Goal: Information Seeking & Learning: Learn about a topic

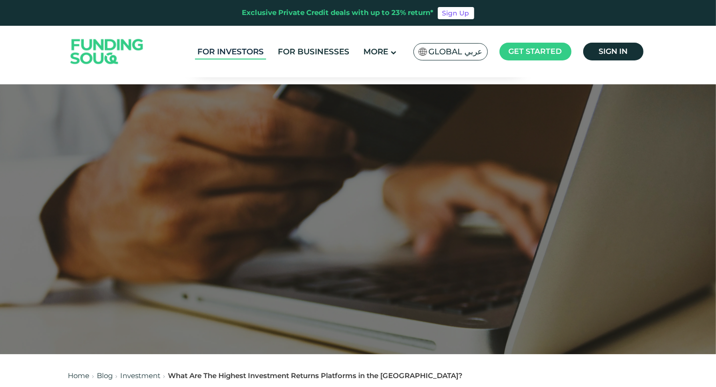
click at [233, 50] on link "For Investors" at bounding box center [230, 51] width 71 height 15
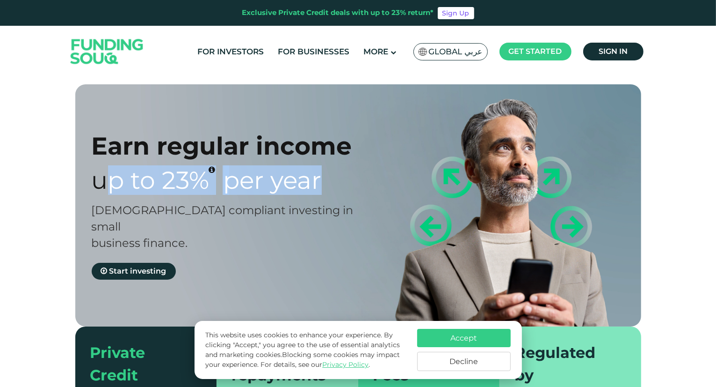
drag, startPoint x: 142, startPoint y: 185, endPoint x: 324, endPoint y: 167, distance: 182.9
click at [326, 167] on div "Up to 23% Per Year" at bounding box center [233, 179] width 283 height 29
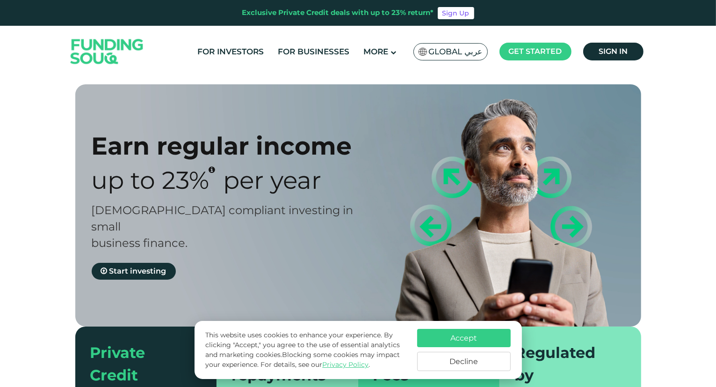
click at [52, 223] on div "Earn regular income Up to 23% Per Year Sharia compliant investing in small busi…" at bounding box center [358, 267] width 716 height 367
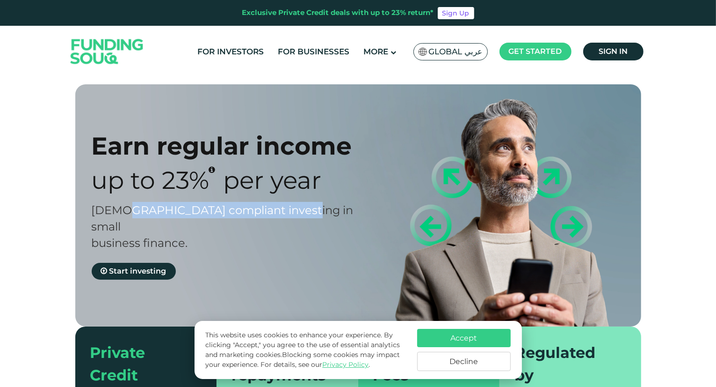
drag, startPoint x: 119, startPoint y: 208, endPoint x: 288, endPoint y: 215, distance: 169.6
click at [297, 215] on div "Sharia compliant investing in small business finance." at bounding box center [233, 226] width 283 height 49
click at [256, 213] on span "Sharia compliant investing in small business finance." at bounding box center [223, 226] width 262 height 46
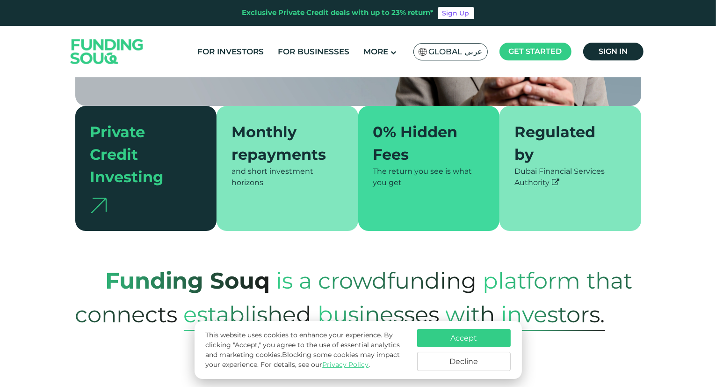
scroll to position [281, 0]
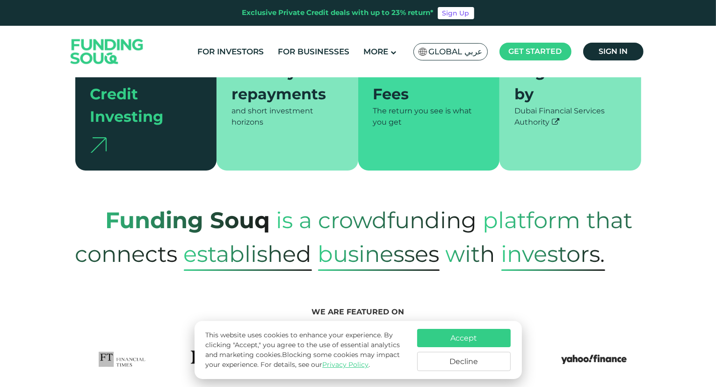
click at [463, 360] on button "Decline" at bounding box center [464, 360] width 94 height 19
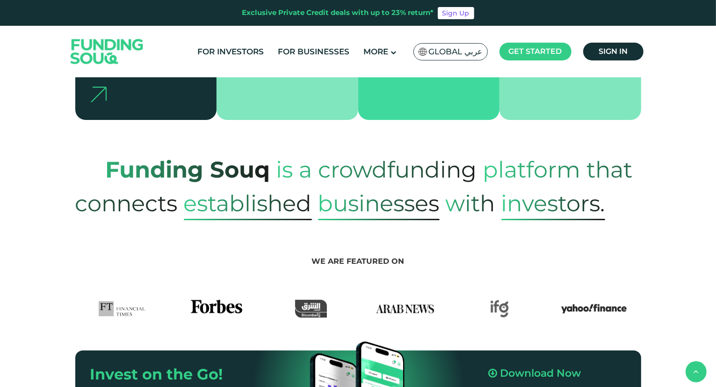
scroll to position [374, 0]
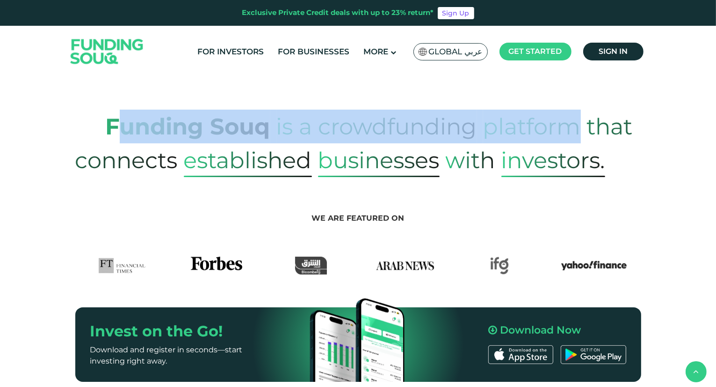
drag, startPoint x: 112, startPoint y: 111, endPoint x: 582, endPoint y: 112, distance: 470.3
click at [580, 111] on p "Funding Souq is a crowdfunding platform that connects established Businesses wi…" at bounding box center [358, 143] width 566 height 67
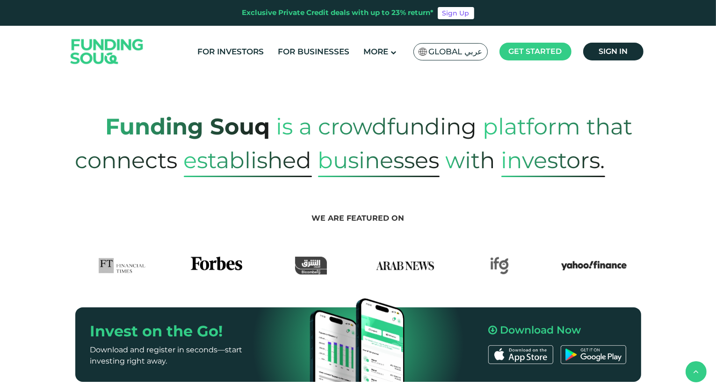
click at [644, 145] on div "Funding Souq is a crowdfunding platform that connects established Businesses wi…" at bounding box center [358, 143] width 580 height 67
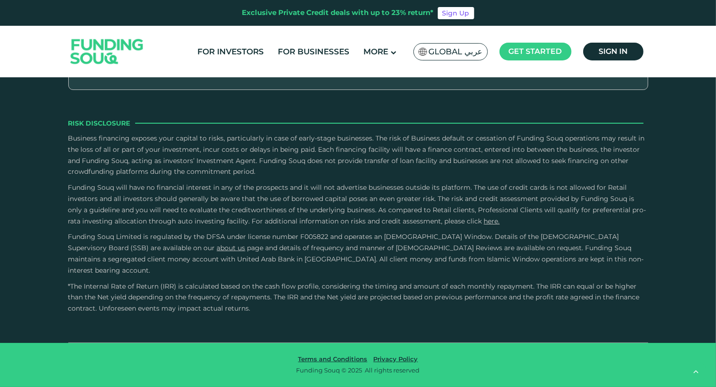
scroll to position [1825, 0]
drag, startPoint x: 457, startPoint y: 90, endPoint x: 518, endPoint y: 82, distance: 61.4
type tc-range-slider "4"
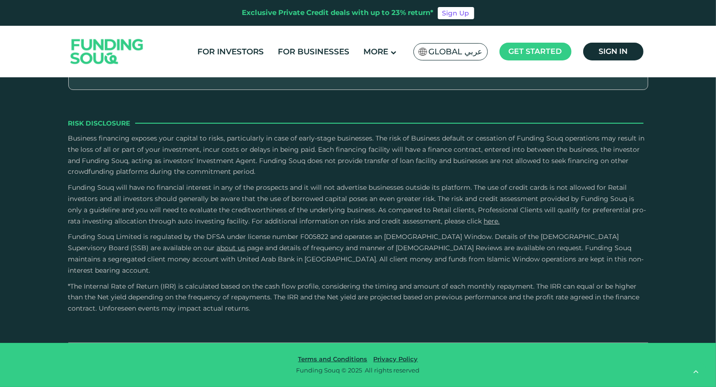
drag, startPoint x: 380, startPoint y: 165, endPoint x: 395, endPoint y: 165, distance: 15.0
drag, startPoint x: 498, startPoint y: 94, endPoint x: 507, endPoint y: 95, distance: 8.9
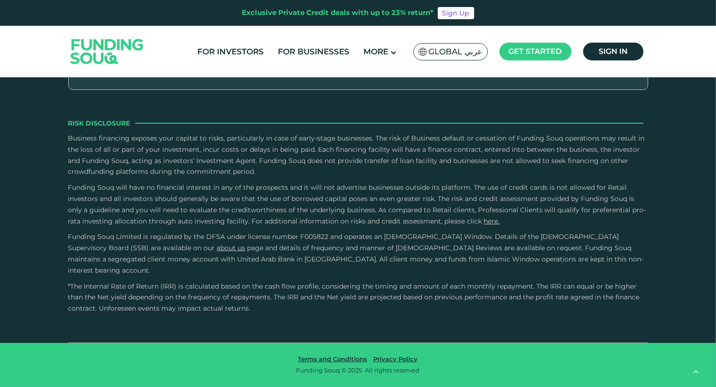
scroll to position [1731, 0]
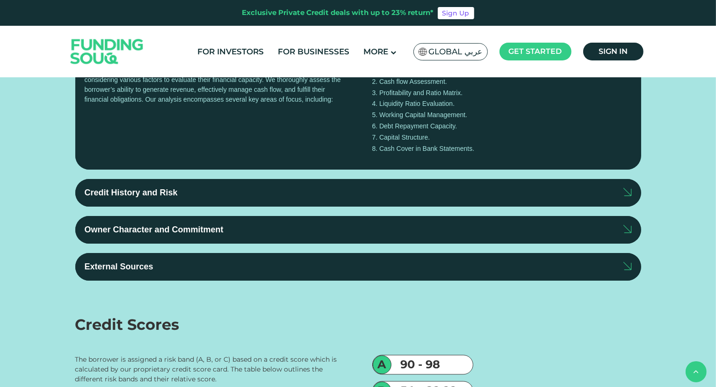
drag, startPoint x: 577, startPoint y: 229, endPoint x: 608, endPoint y: 233, distance: 31.6
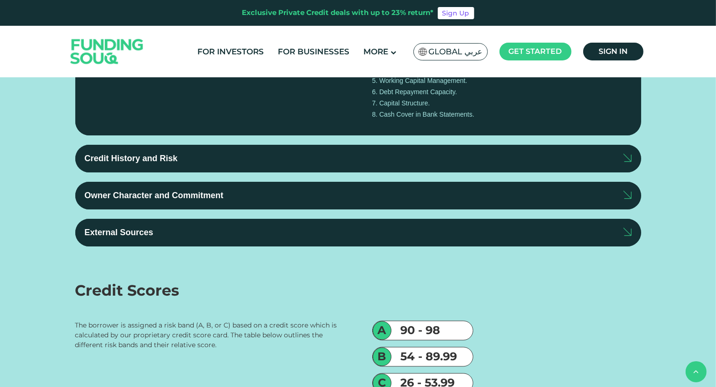
scroll to position [1778, 0]
